Goal: Task Accomplishment & Management: Use online tool/utility

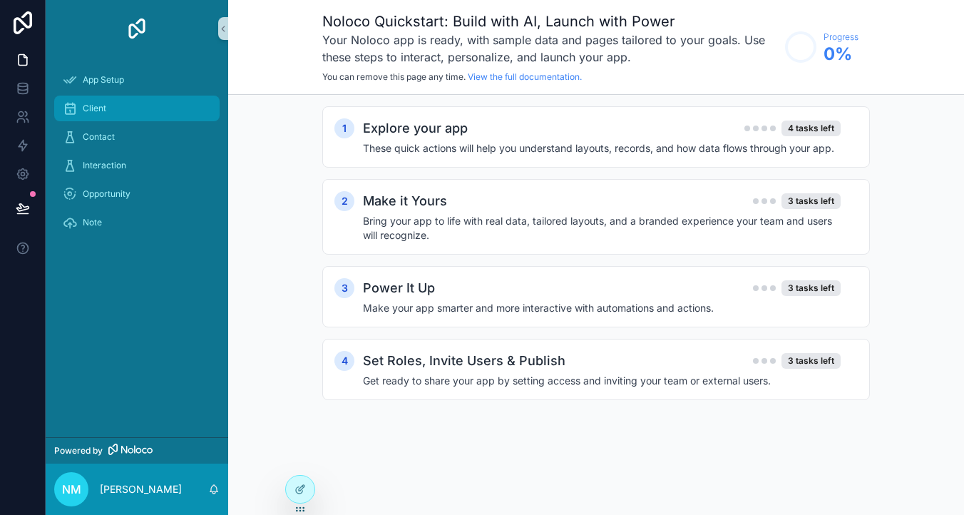
click at [112, 109] on div "Client" at bounding box center [137, 108] width 148 height 23
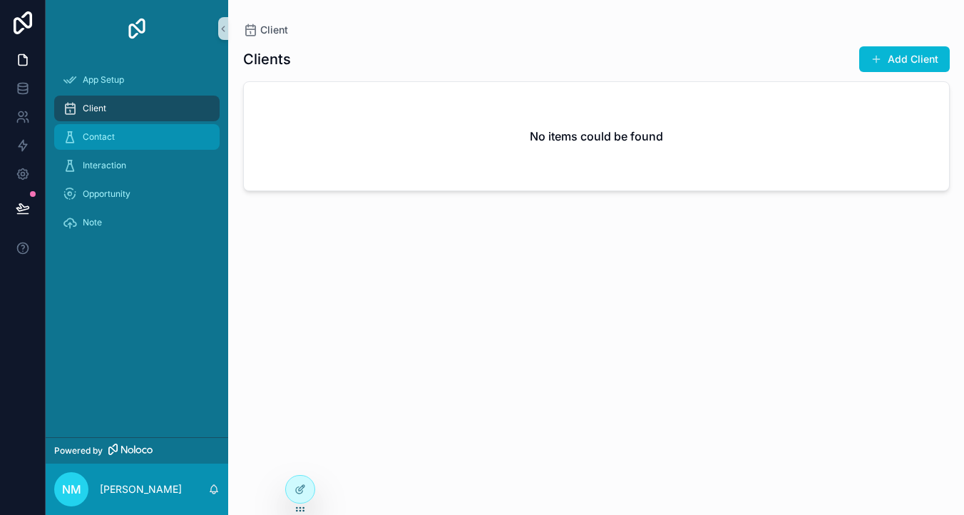
click at [111, 140] on span "Contact" at bounding box center [99, 136] width 32 height 11
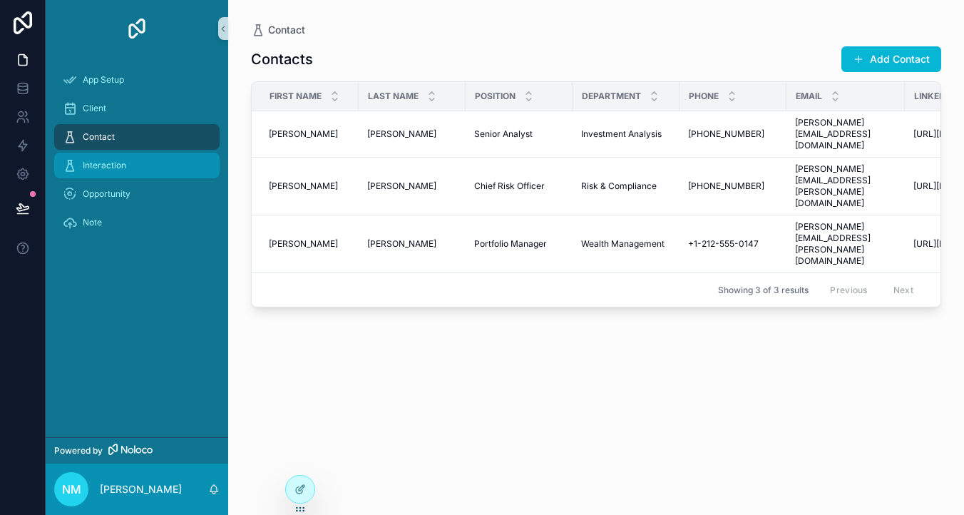
click at [111, 171] on div "Interaction" at bounding box center [137, 165] width 148 height 23
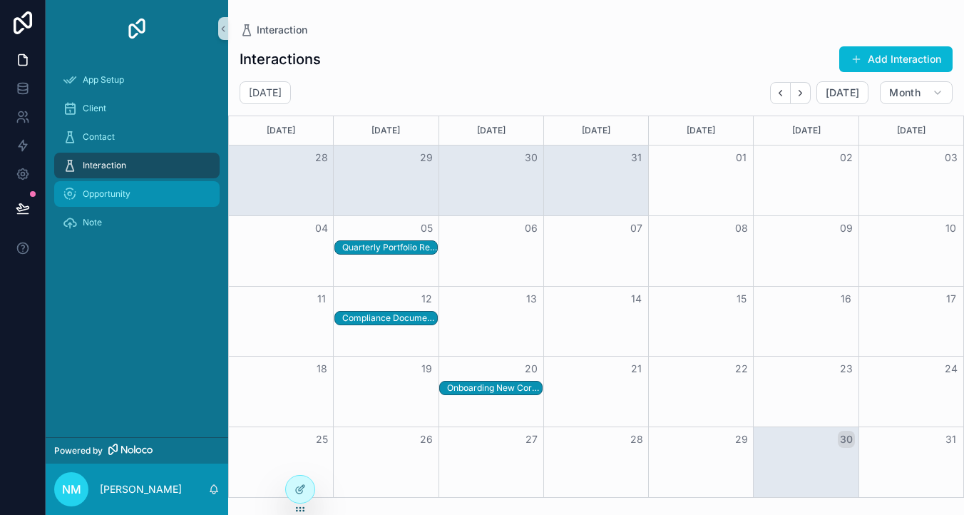
click at [114, 195] on span "Opportunity" at bounding box center [107, 193] width 48 height 11
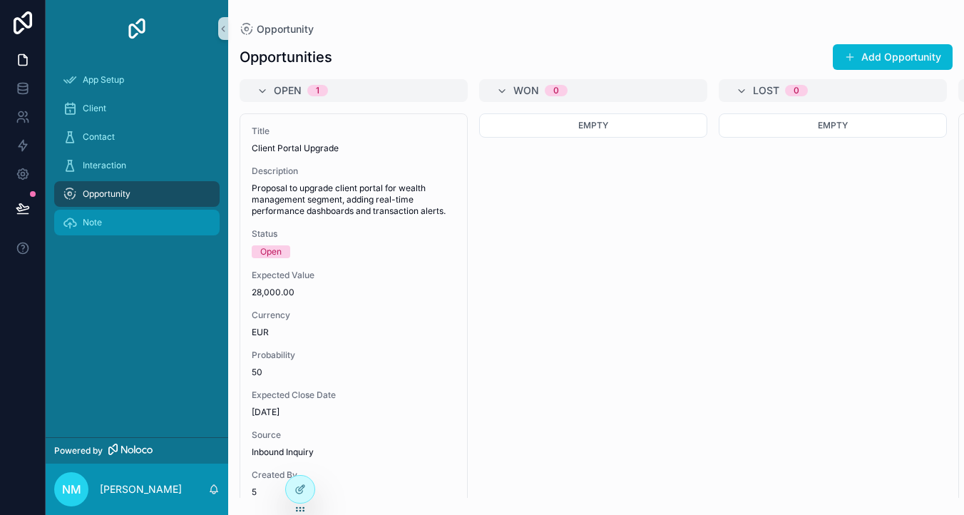
click at [104, 225] on div "Note" at bounding box center [137, 222] width 148 height 23
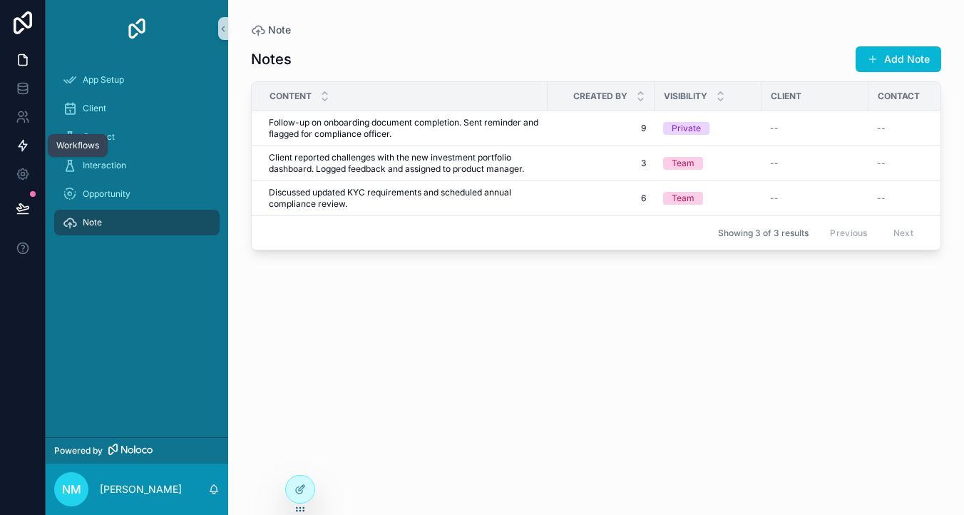
click at [23, 149] on icon at bounding box center [23, 145] width 9 height 11
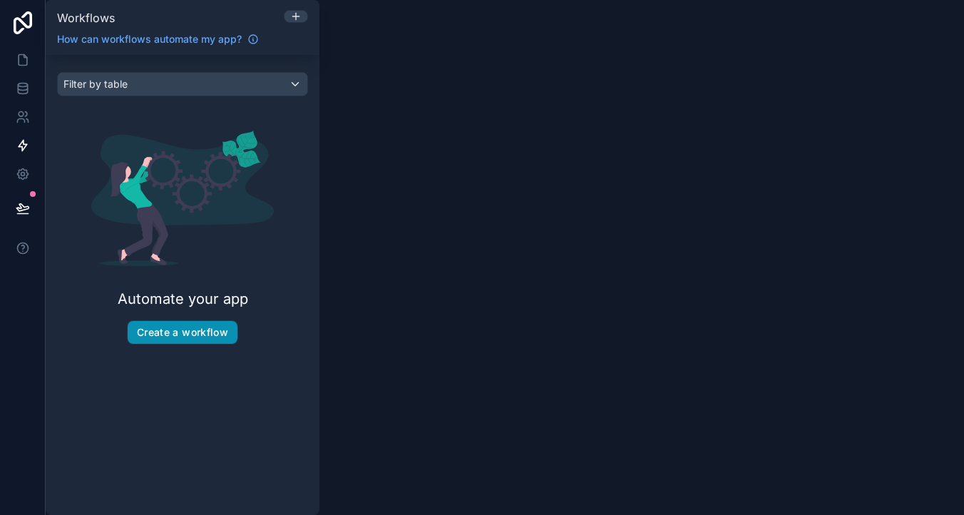
click at [173, 336] on button "Create a workflow" at bounding box center [183, 332] width 110 height 23
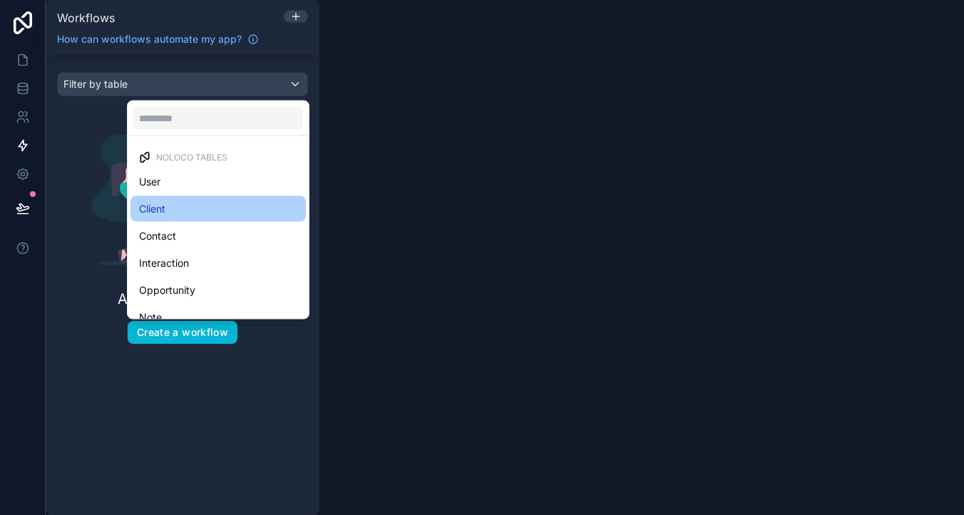
click at [196, 206] on div "Client" at bounding box center [218, 208] width 158 height 17
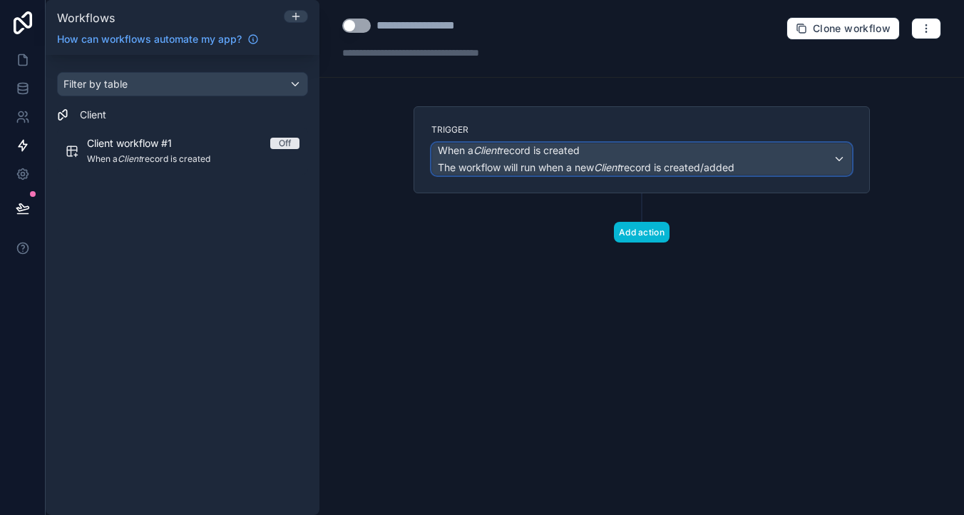
click at [735, 165] on span "The workflow will run when a new Client record is created/added" at bounding box center [586, 167] width 297 height 12
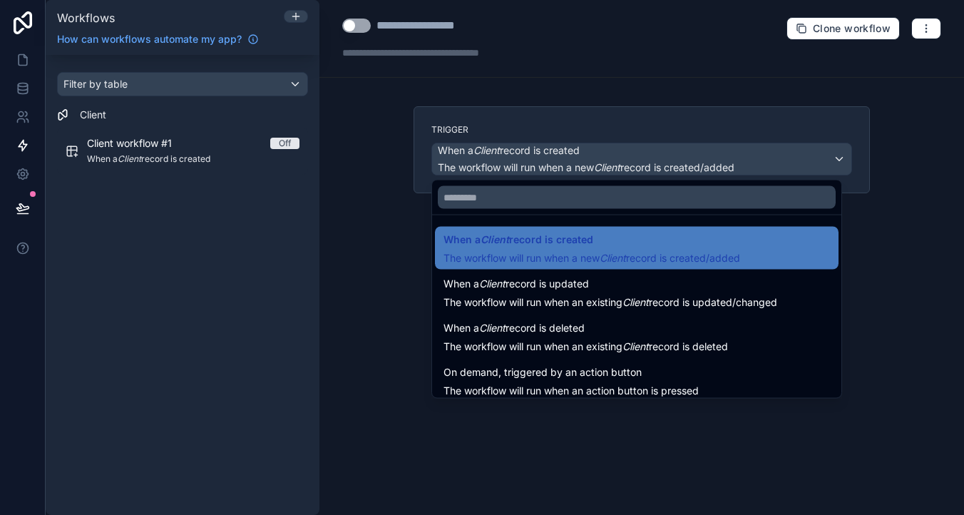
click at [870, 203] on div at bounding box center [482, 257] width 964 height 515
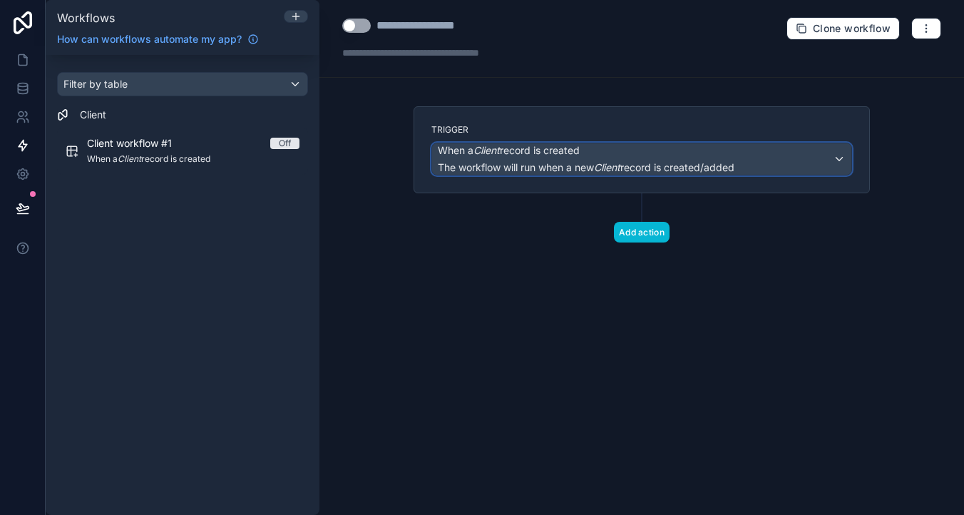
click at [810, 153] on div "When a Client record is created The workflow will run when a new Client record …" at bounding box center [641, 158] width 419 height 31
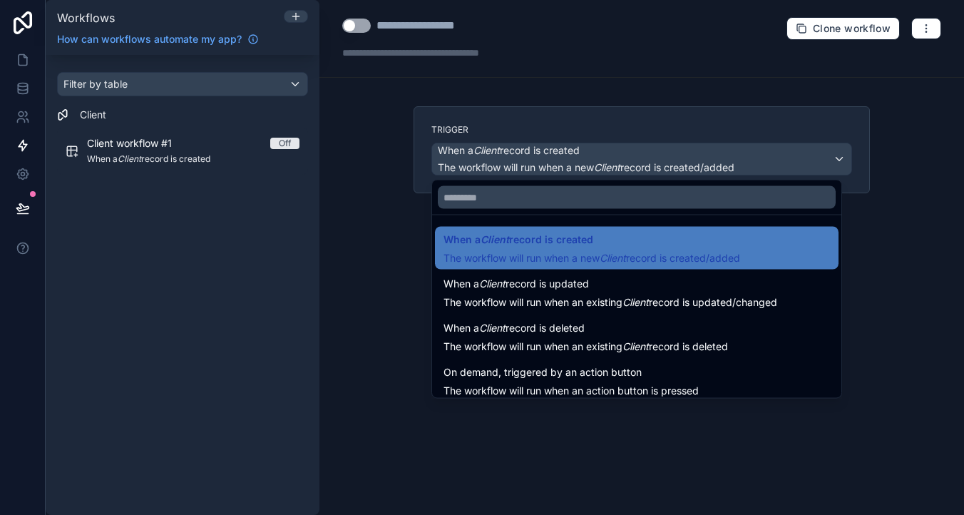
click at [398, 247] on div at bounding box center [482, 257] width 964 height 515
